Goal: Information Seeking & Learning: Learn about a topic

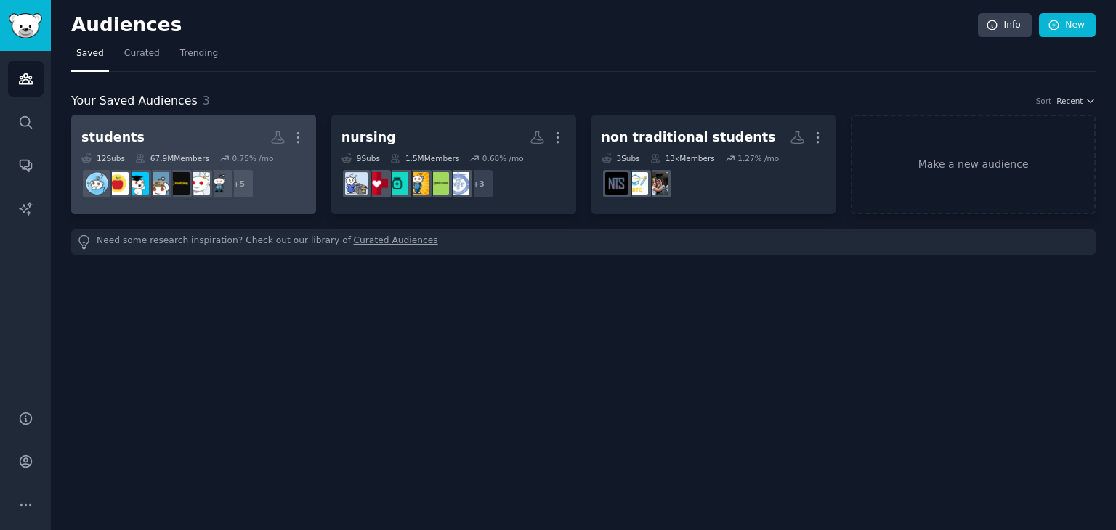
click at [216, 138] on h2 "students More" at bounding box center [193, 137] width 224 height 25
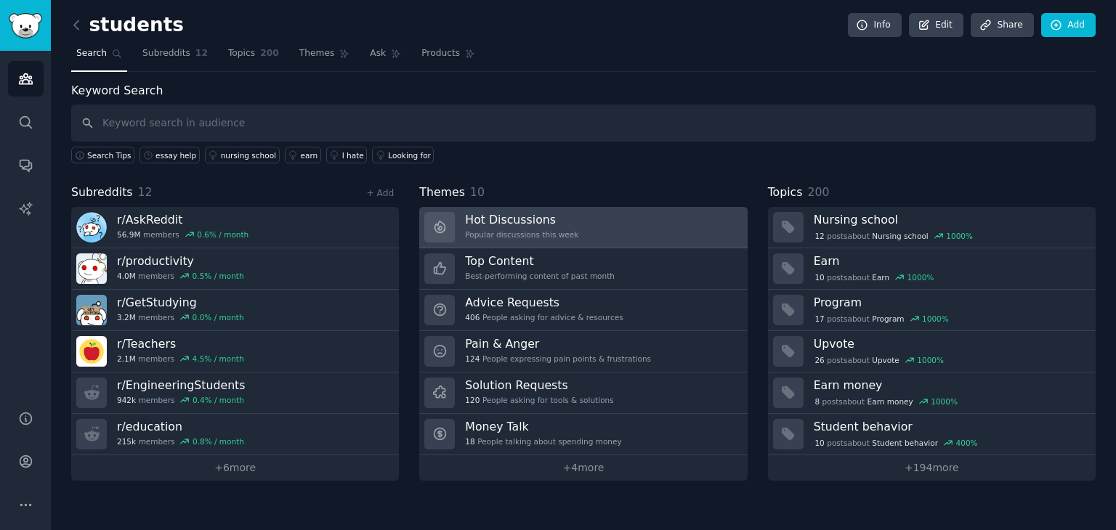
click at [477, 216] on h3 "Hot Discussions" at bounding box center [521, 219] width 113 height 15
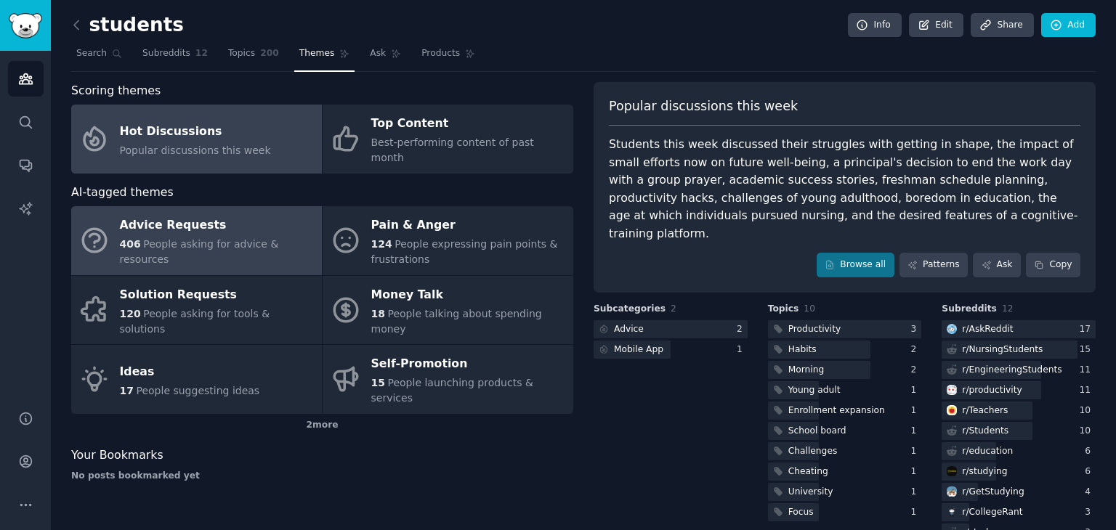
click at [276, 219] on div "Advice Requests" at bounding box center [217, 225] width 195 height 23
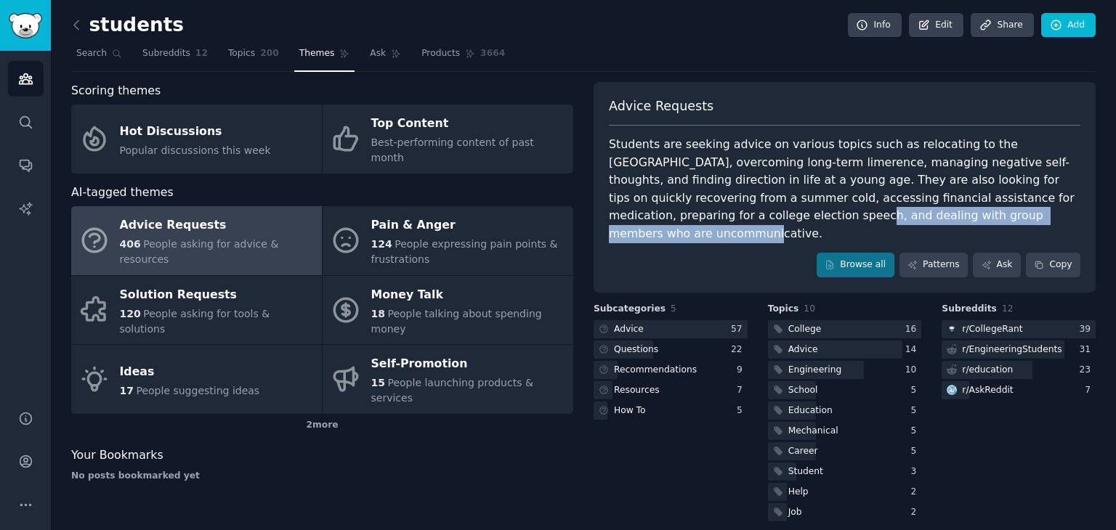
drag, startPoint x: 953, startPoint y: 219, endPoint x: 606, endPoint y: 218, distance: 347.2
click at [606, 218] on div "Advice Requests Students are seeking advice on various topics such as relocatin…" at bounding box center [844, 187] width 502 height 211
copy div "dealing with group members who are uncommunicative."
